Goal: Task Accomplishment & Management: Manage account settings

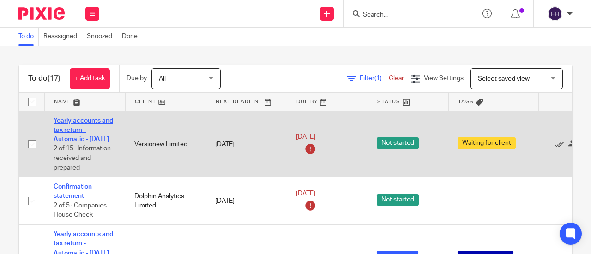
click at [82, 121] on link "Yearly accounts and tax return - Automatic - [DATE]" at bounding box center [84, 130] width 60 height 25
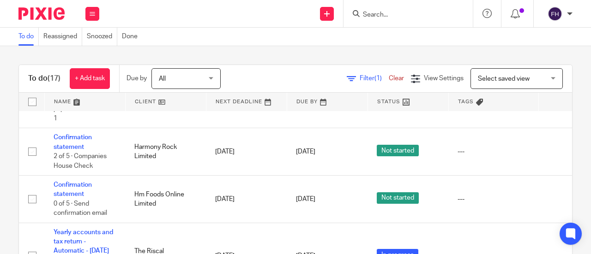
scroll to position [230, 0]
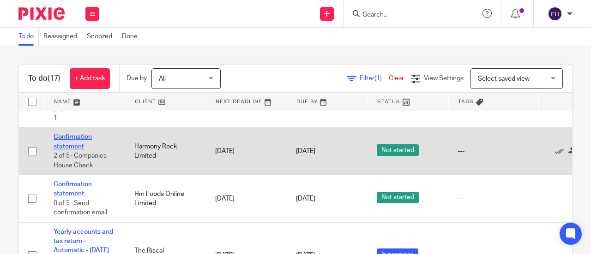
click at [83, 150] on link "Confirmation statement" at bounding box center [73, 142] width 38 height 16
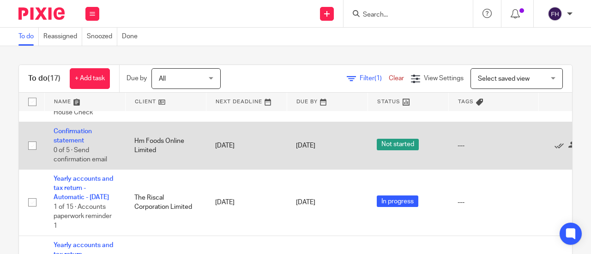
scroll to position [292, 0]
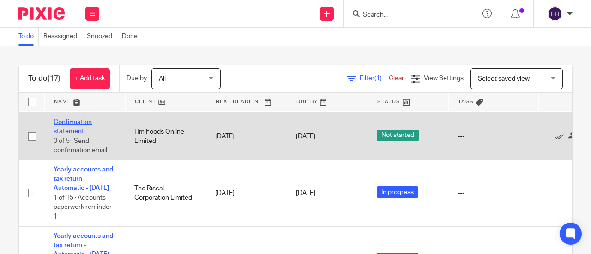
click at [70, 135] on link "Confirmation statement" at bounding box center [73, 127] width 38 height 16
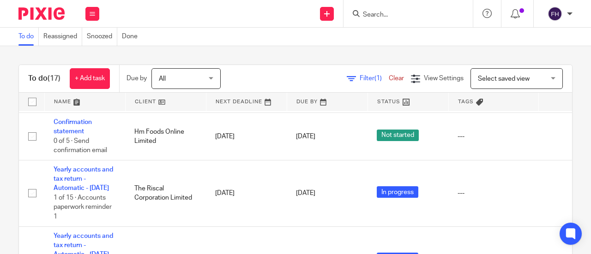
click at [216, 30] on div "To do Reassigned Snoozed Done" at bounding box center [295, 37] width 591 height 18
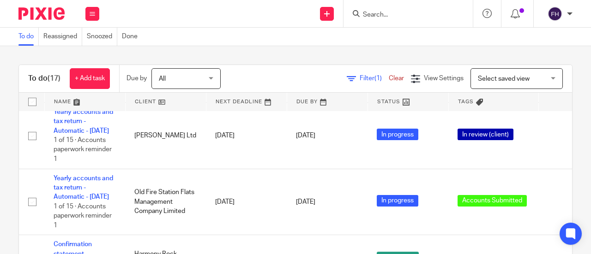
scroll to position [0, 0]
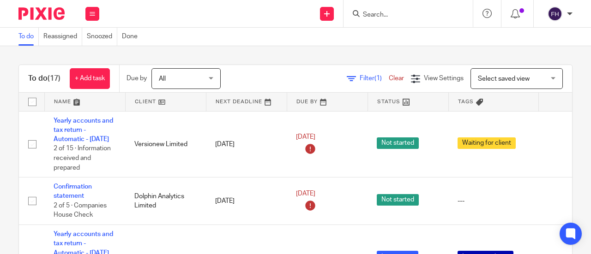
click at [253, 13] on div "Send new email Create task Add client Get Support Contact via email Check our d…" at bounding box center [350, 13] width 482 height 27
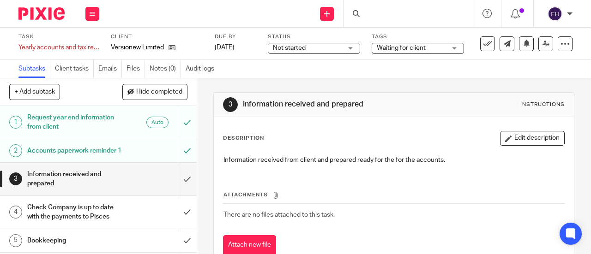
click at [415, 47] on span "Waiting for client" at bounding box center [401, 48] width 49 height 6
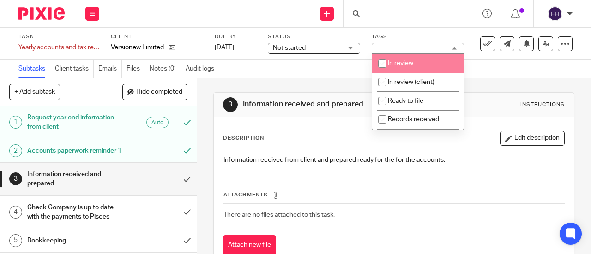
click at [392, 72] on li "In review" at bounding box center [417, 63] width 91 height 19
checkbox input "true"
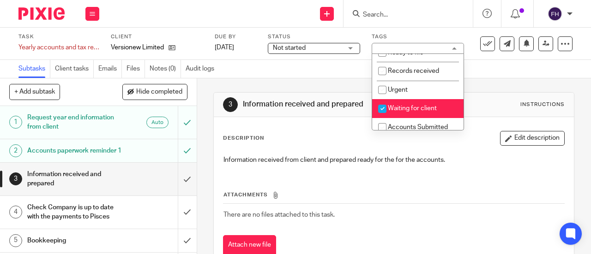
scroll to position [52, 0]
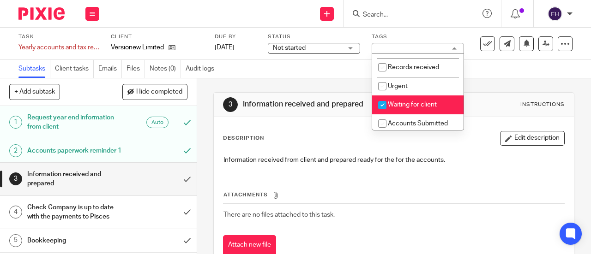
click at [404, 105] on span "Waiting for client" at bounding box center [412, 105] width 49 height 6
checkbox input "false"
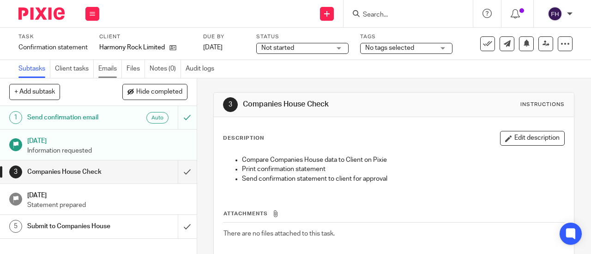
click at [113, 70] on link "Emails" at bounding box center [110, 69] width 24 height 18
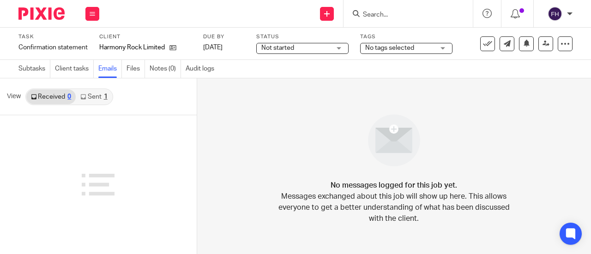
click at [99, 97] on link "Sent 1" at bounding box center [94, 97] width 36 height 15
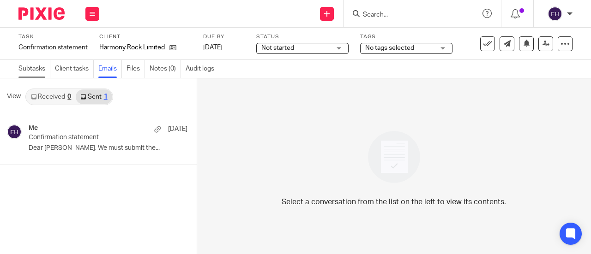
click at [30, 64] on link "Subtasks" at bounding box center [34, 69] width 32 height 18
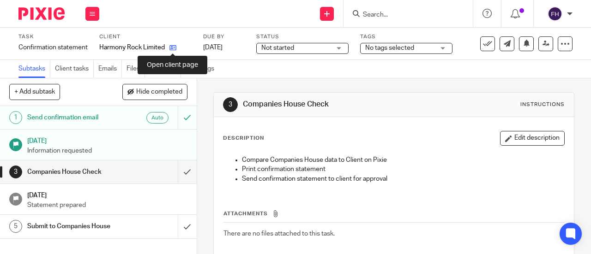
click at [170, 46] on icon at bounding box center [172, 47] width 7 height 7
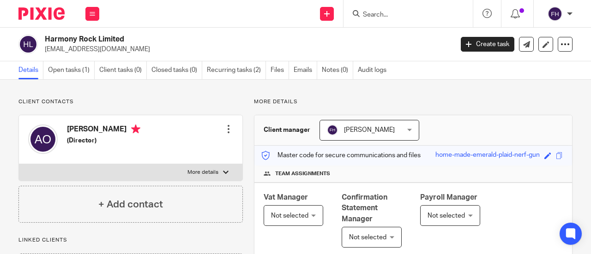
drag, startPoint x: 137, startPoint y: 40, endPoint x: 45, endPoint y: 42, distance: 91.9
click at [45, 42] on h2 "Harmony Rock Limited" at bounding box center [206, 40] width 322 height 10
copy h2 "Harmony Rock Limited"
drag, startPoint x: 161, startPoint y: 51, endPoint x: 44, endPoint y: 55, distance: 116.4
click at [44, 55] on div "Harmony Rock Limited ayoola.ojikutu@star-strategos.com Create task Update from …" at bounding box center [295, 45] width 591 height 34
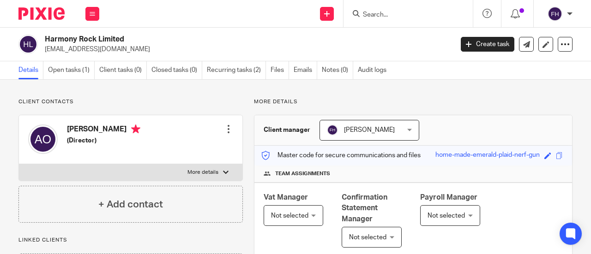
copy p "ayoola.ojikutu@star-strategos.com"
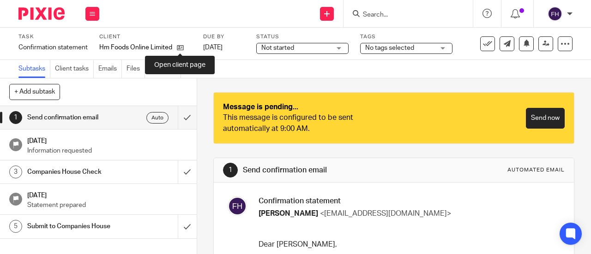
click at [179, 47] on icon at bounding box center [180, 47] width 7 height 7
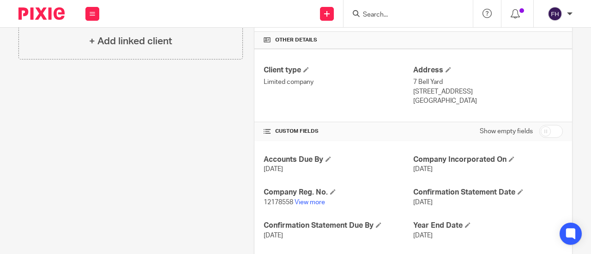
scroll to position [295, 0]
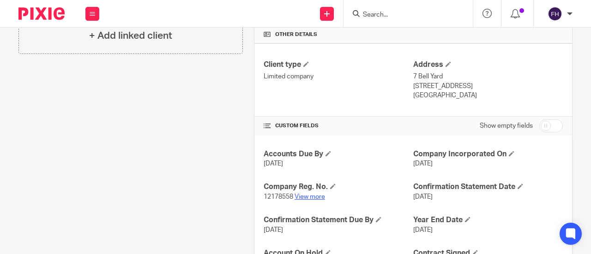
click at [311, 194] on link "View more" at bounding box center [310, 197] width 30 height 6
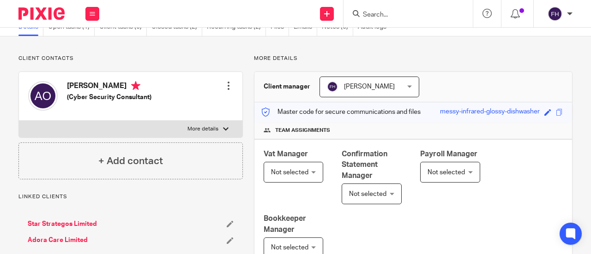
scroll to position [39, 0]
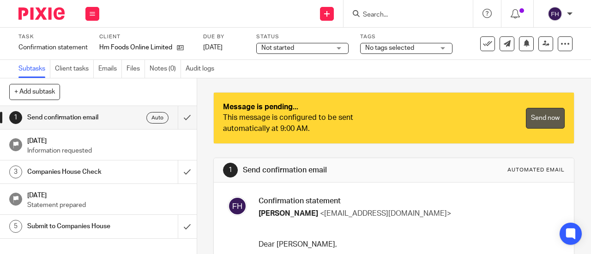
click at [539, 115] on link "Send now" at bounding box center [545, 118] width 39 height 21
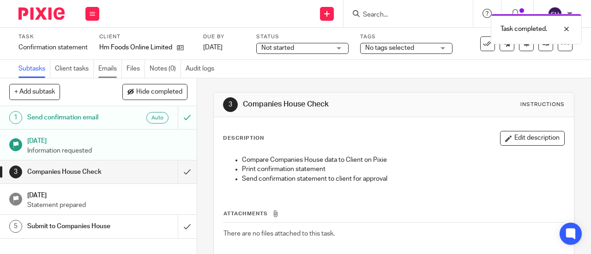
click at [108, 67] on link "Emails" at bounding box center [110, 69] width 24 height 18
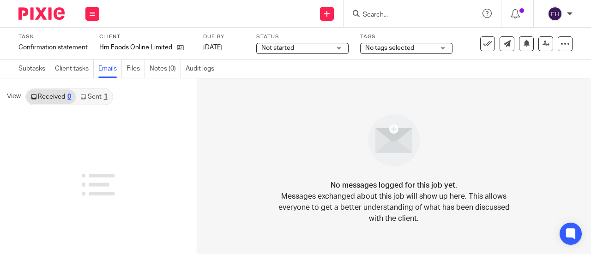
click at [90, 93] on link "Sent 1" at bounding box center [94, 97] width 36 height 15
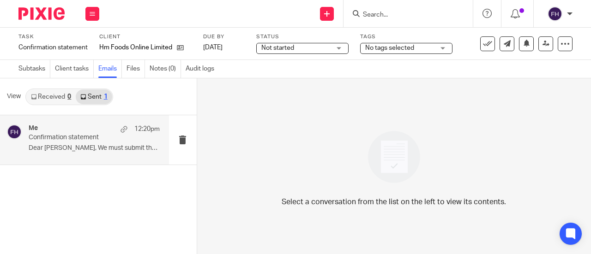
click at [77, 146] on p "Dear [PERSON_NAME], We must submit the..." at bounding box center [94, 149] width 131 height 8
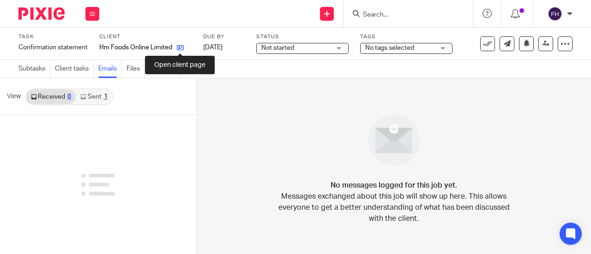
click at [179, 47] on icon at bounding box center [180, 47] width 7 height 7
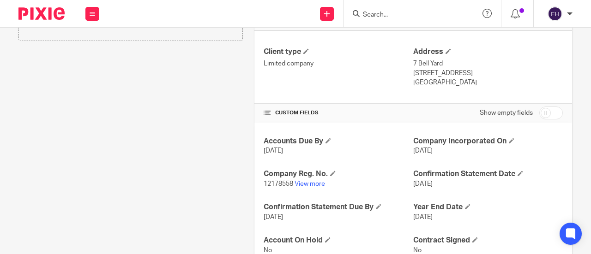
scroll to position [311, 0]
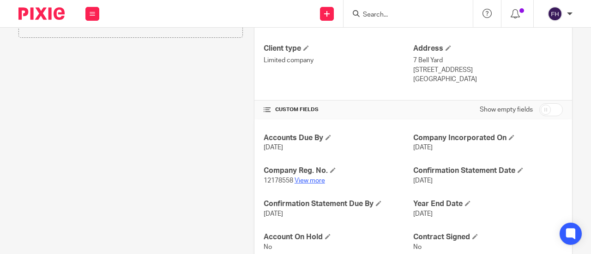
click at [309, 182] on link "View more" at bounding box center [310, 181] width 30 height 6
